Goal: Obtain resource: Download file/media

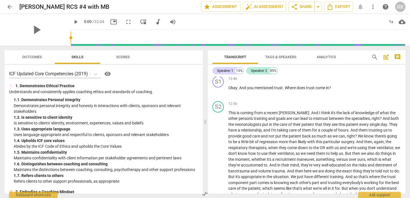
scroll to position [935, 0]
drag, startPoint x: 294, startPoint y: 95, endPoint x: 280, endPoint y: 97, distance: 13.7
click at [280, 110] on span "[PERSON_NAME]" at bounding box center [294, 112] width 30 height 5
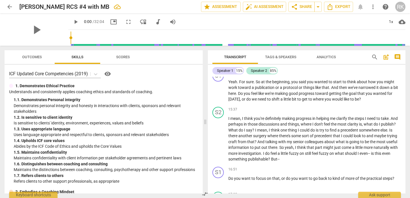
scroll to position [1073, 0]
click at [260, 116] on span "you're" at bounding box center [258, 118] width 11 height 5
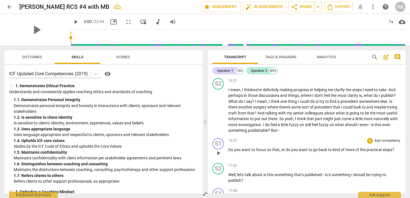
scroll to position [1103, 0]
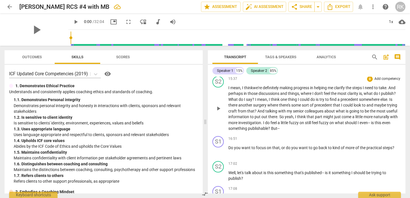
click at [280, 111] on p "I mean , I think we 're definitely making progress in helping me clarify the st…" at bounding box center [314, 108] width 172 height 47
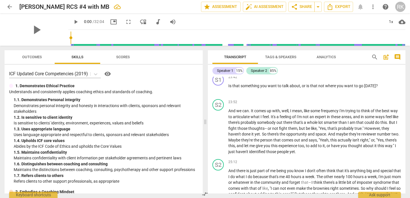
scroll to position [1724, 0]
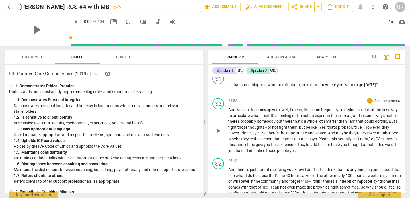
click at [238, 108] on span "we" at bounding box center [239, 110] width 6 height 5
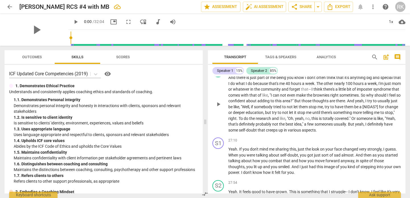
scroll to position [1811, 0]
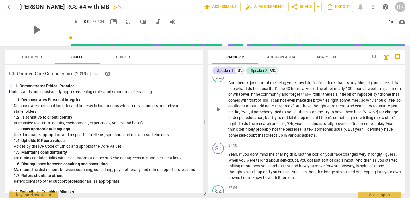
click at [377, 110] on span "]" at bounding box center [378, 112] width 2 height 5
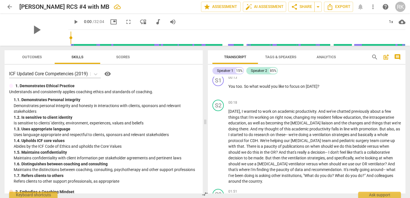
scroll to position [0, 0]
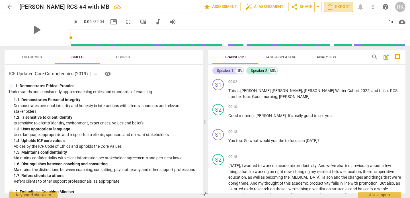
click at [330, 8] on icon "Export" at bounding box center [329, 6] width 7 height 7
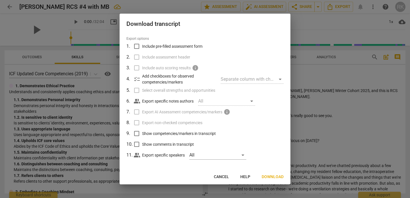
scroll to position [17, 0]
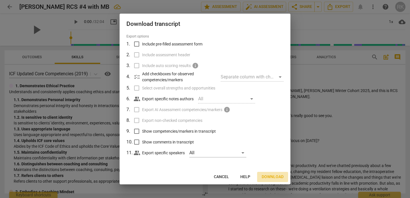
click at [273, 175] on span "Download" at bounding box center [272, 177] width 22 height 6
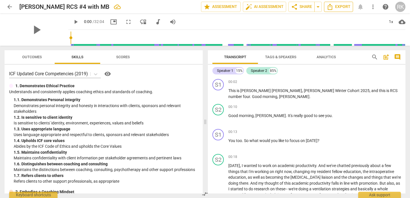
click at [324, 6] on button "Export" at bounding box center [338, 7] width 29 height 10
